Goal: Task Accomplishment & Management: Manage account settings

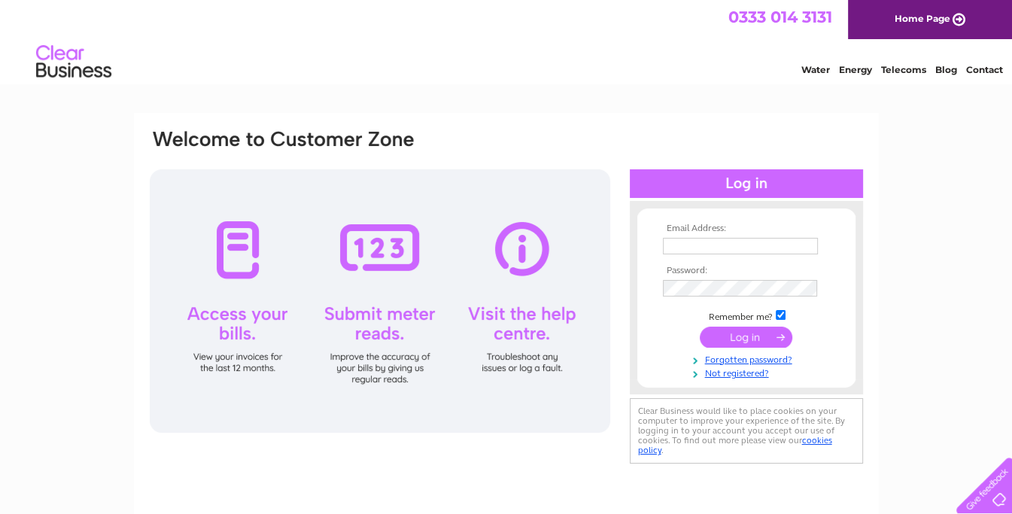
click at [745, 246] on input "text" at bounding box center [740, 246] width 155 height 17
type input "[PERSON_NAME][EMAIL_ADDRESS][DOMAIN_NAME]"
click at [700, 327] on input "submit" at bounding box center [746, 337] width 93 height 21
click at [759, 333] on input "submit" at bounding box center [746, 337] width 93 height 21
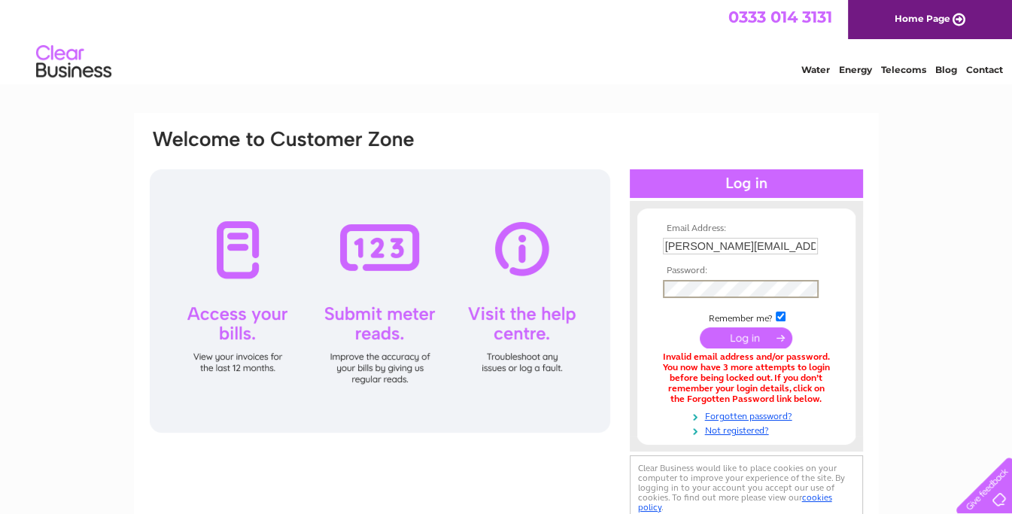
click at [700, 327] on input "submit" at bounding box center [746, 337] width 93 height 21
click at [749, 340] on input "submit" at bounding box center [746, 337] width 93 height 21
